Goal: Task Accomplishment & Management: Use online tool/utility

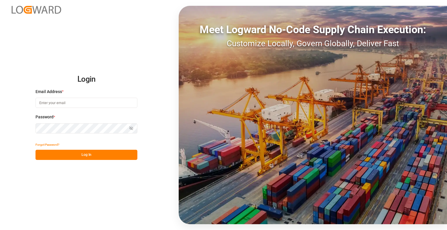
click at [98, 106] on input at bounding box center [86, 103] width 102 height 10
type input "[PERSON_NAME][EMAIL_ADDRESS][DOMAIN_NAME]"
click at [88, 153] on button "Log In" at bounding box center [86, 155] width 102 height 10
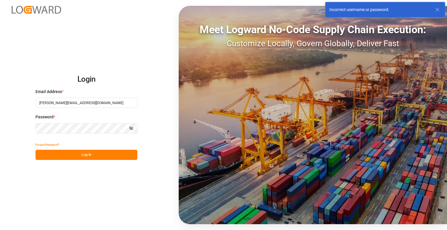
click at [18, 126] on div "Login Email Address * [EMAIL_ADDRESS][DOMAIN_NAME] Password * Show password For…" at bounding box center [223, 115] width 447 height 230
drag, startPoint x: 100, startPoint y: 134, endPoint x: 16, endPoint y: 130, distance: 83.8
click at [16, 130] on div "Login Email Address * [EMAIL_ADDRESS][DOMAIN_NAME] Password * Show password For…" at bounding box center [223, 115] width 447 height 230
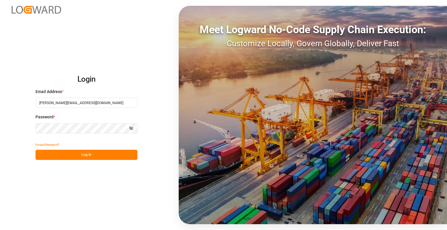
click at [131, 129] on icon "button" at bounding box center [131, 128] width 4 height 4
click at [0, 124] on html "Login Email Address * [EMAIL_ADDRESS][DOMAIN_NAME] Password * Hide password For…" at bounding box center [223, 115] width 447 height 230
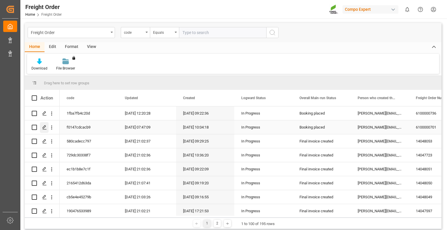
click at [44, 129] on line "Press SPACE to select this row." at bounding box center [44, 129] width 3 height 0
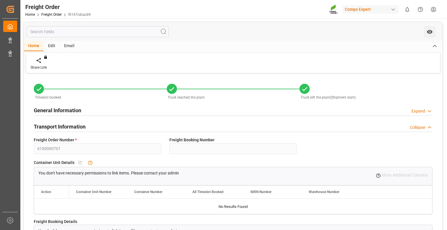
type input "0"
type input "23755.2"
type input "0"
type input "23755.2"
type input "[DATE] 01:00"
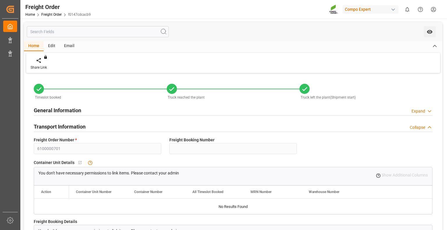
type input "[DATE] 08:45"
type input "[DATE] 08:46"
